Goal: Check status: Check status

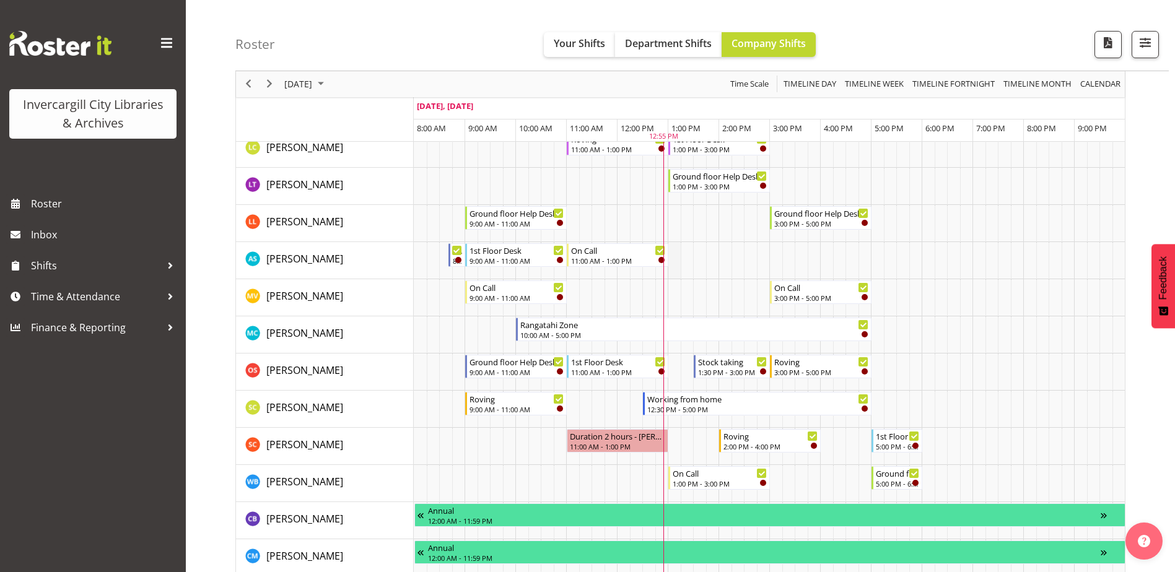
scroll to position [495, 0]
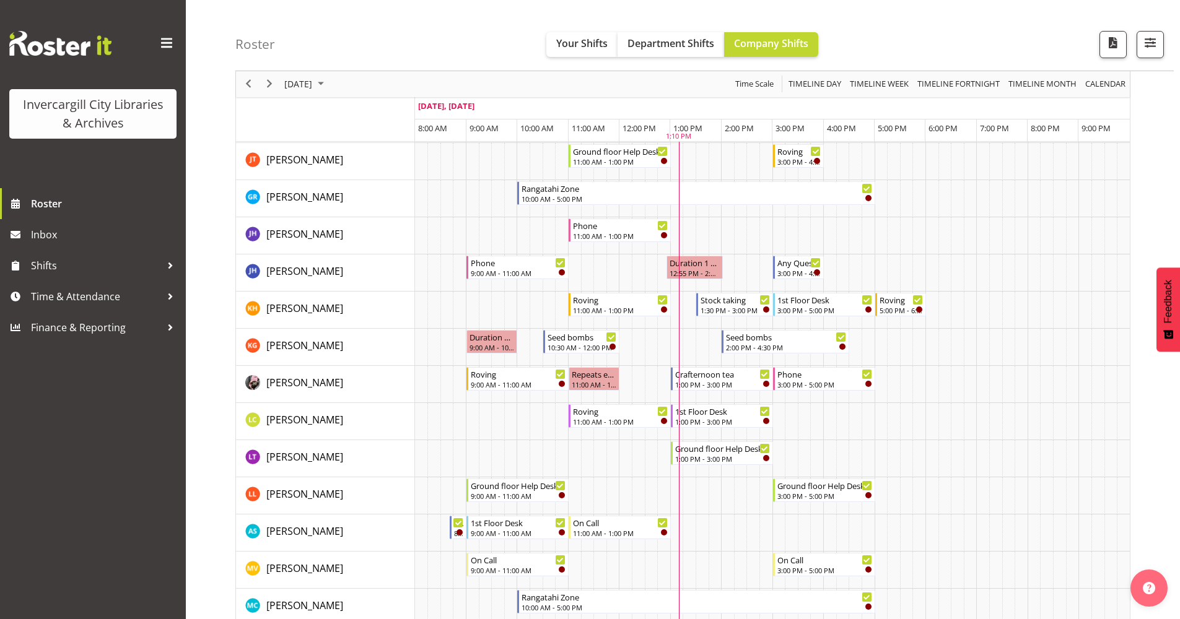
scroll to position [372, 0]
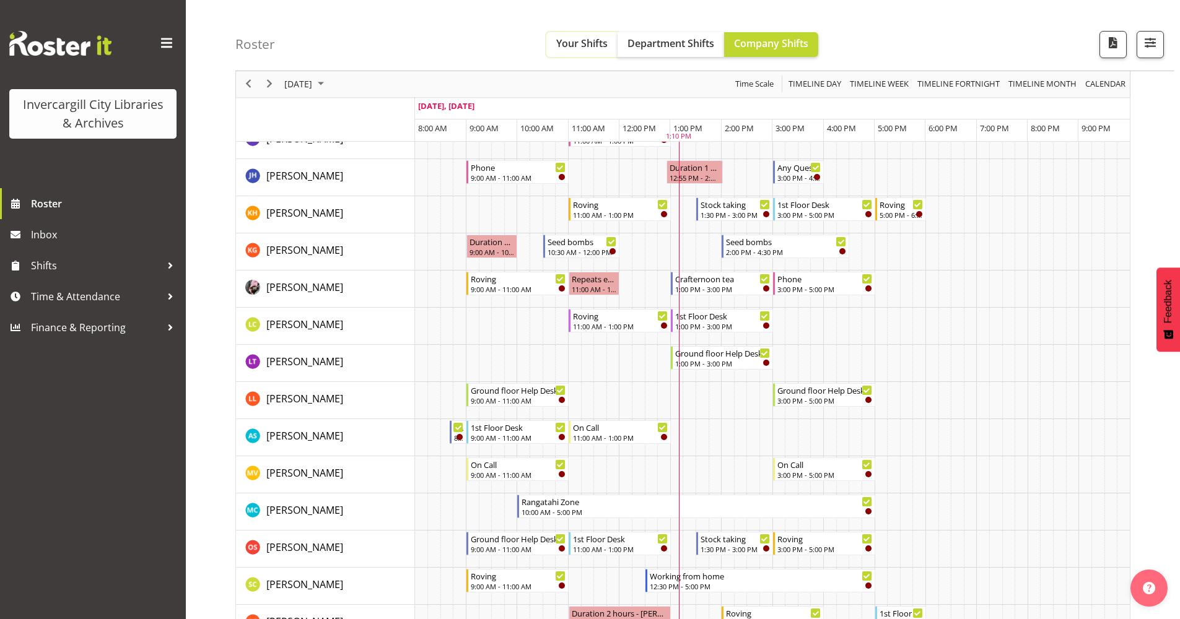
click at [582, 51] on button "Your Shifts" at bounding box center [581, 44] width 71 height 25
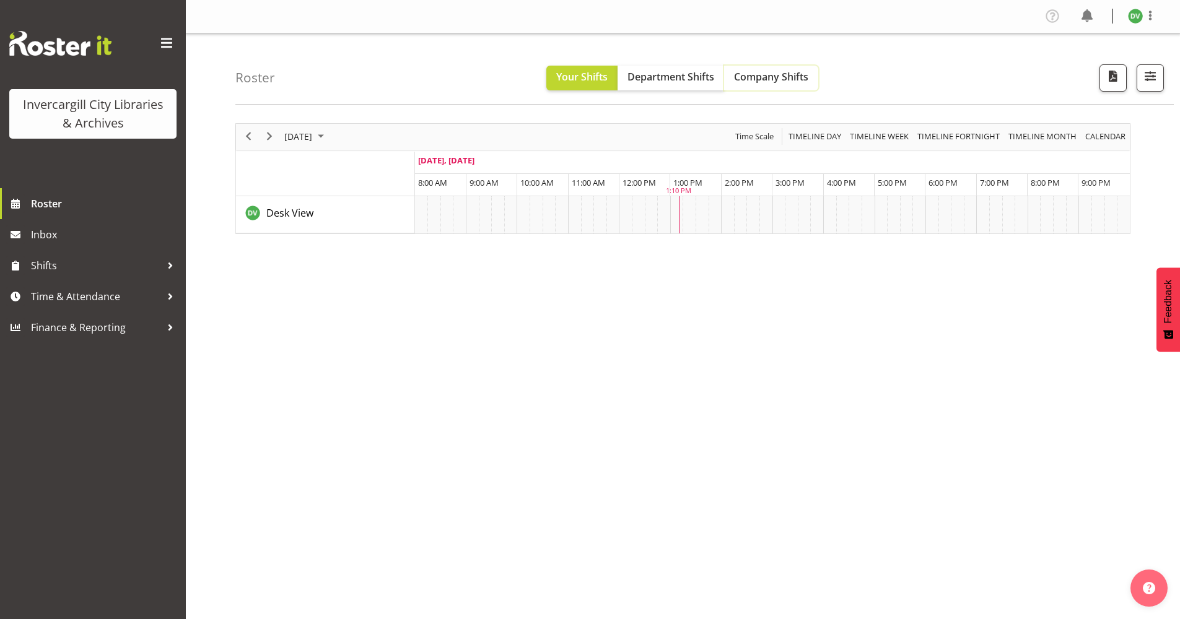
click at [774, 83] on span "Company Shifts" at bounding box center [771, 77] width 74 height 14
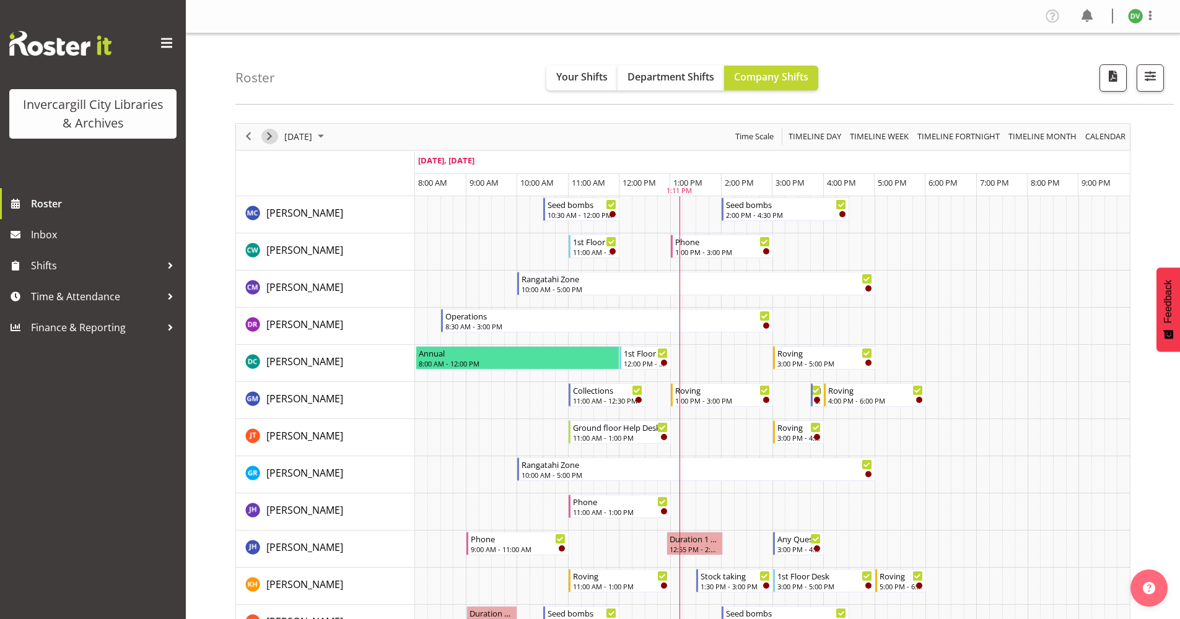
click at [274, 136] on span "Next" at bounding box center [269, 136] width 15 height 15
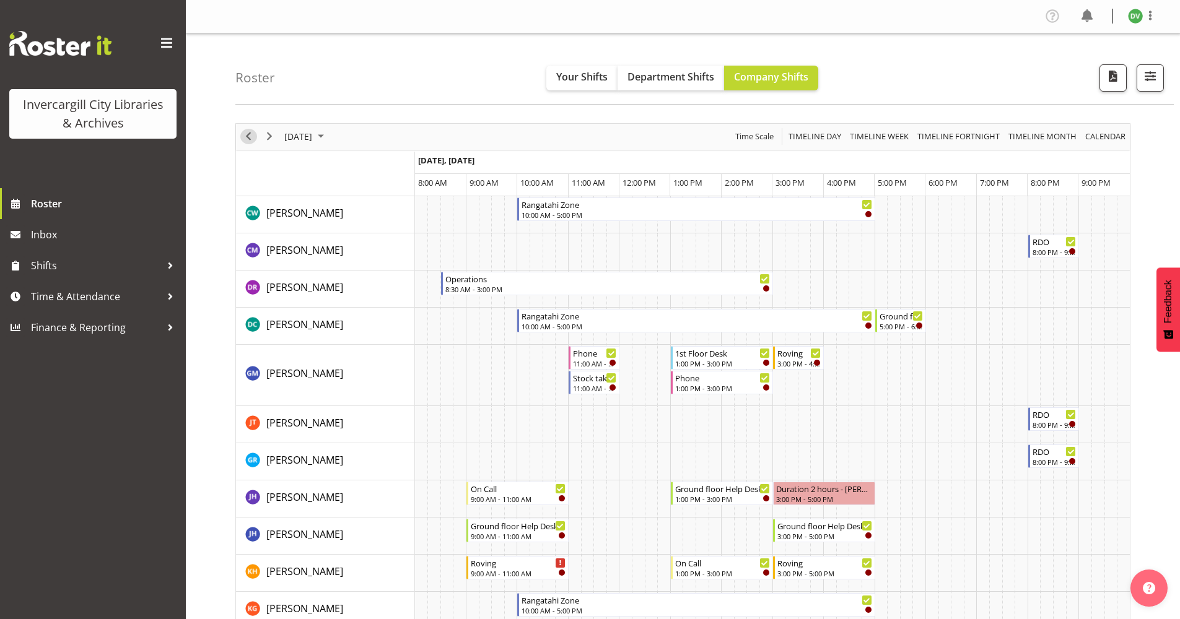
click at [252, 141] on span "Previous" at bounding box center [248, 136] width 15 height 15
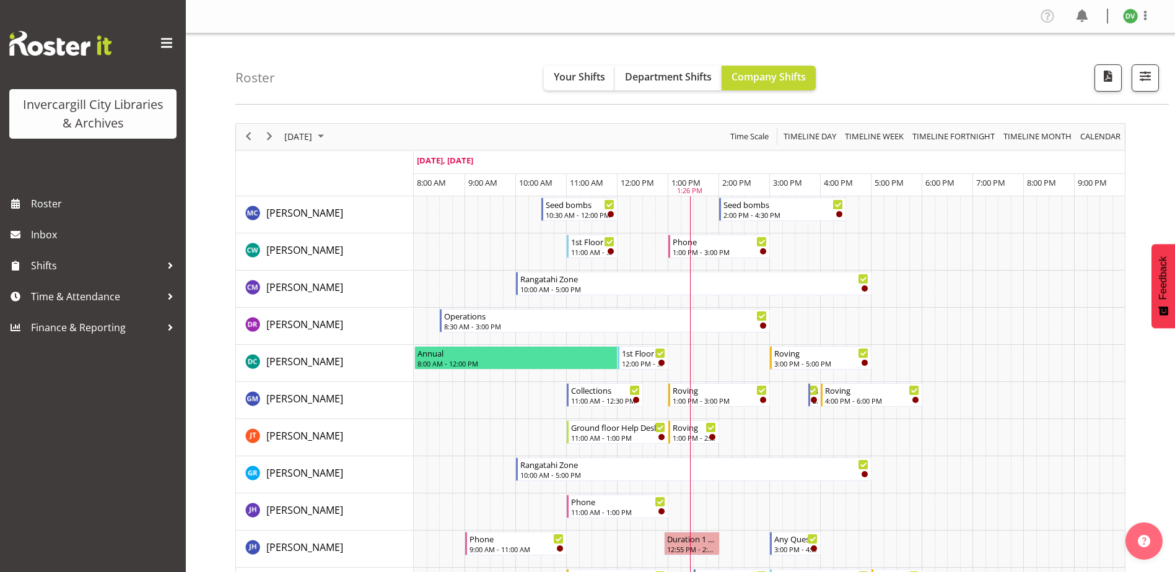
scroll to position [495, 0]
